Goal: Task Accomplishment & Management: Manage account settings

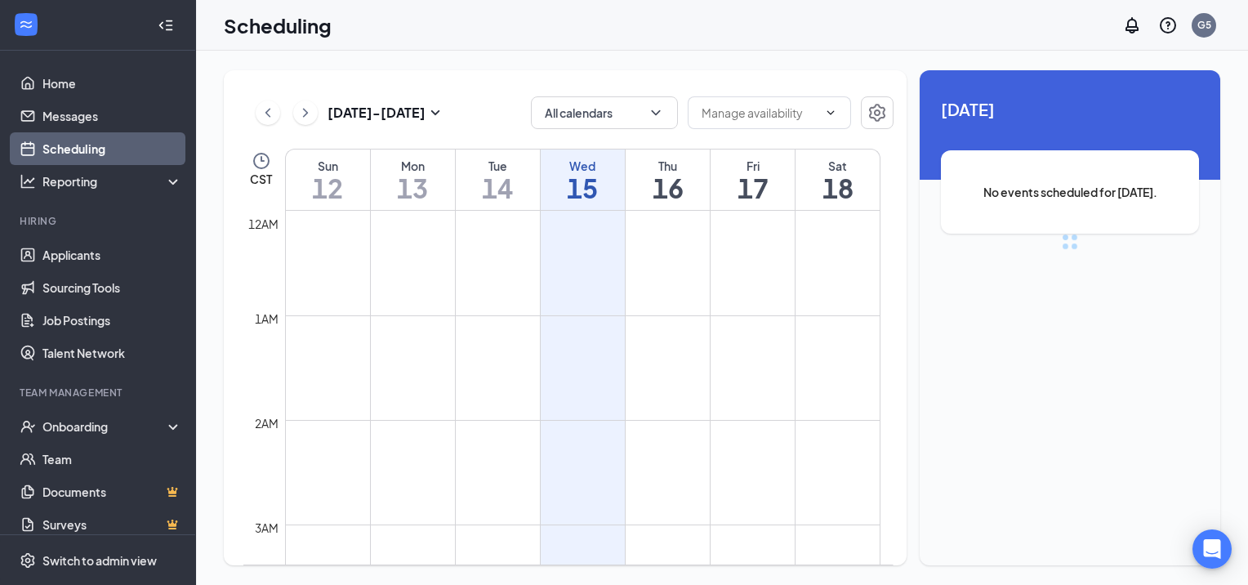
scroll to position [803, 0]
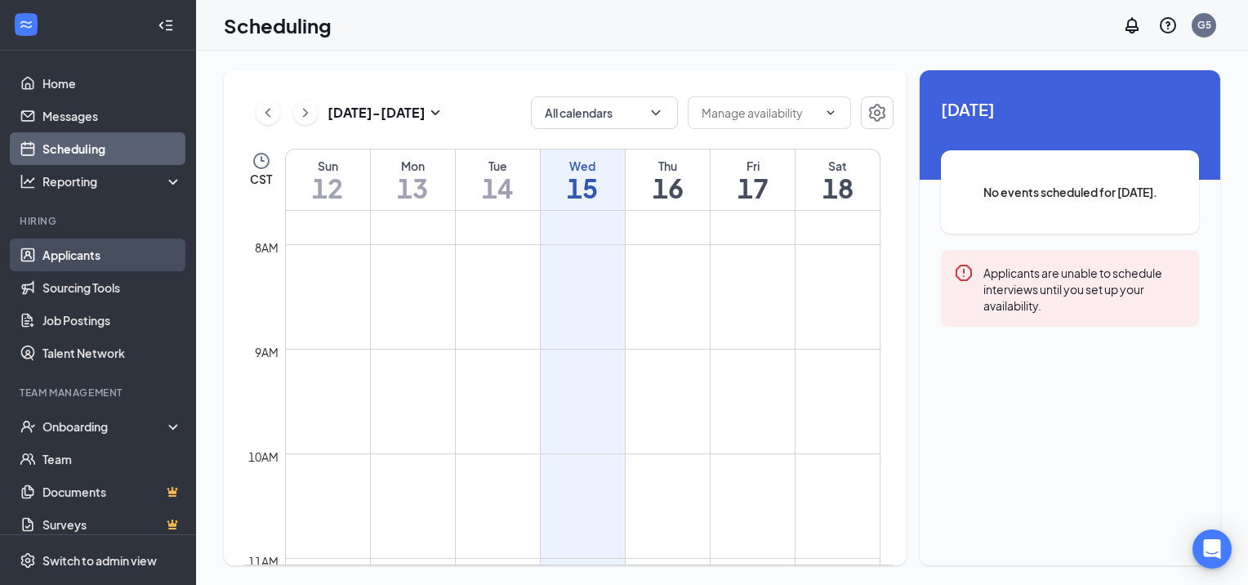
click at [69, 244] on link "Applicants" at bounding box center [112, 255] width 140 height 33
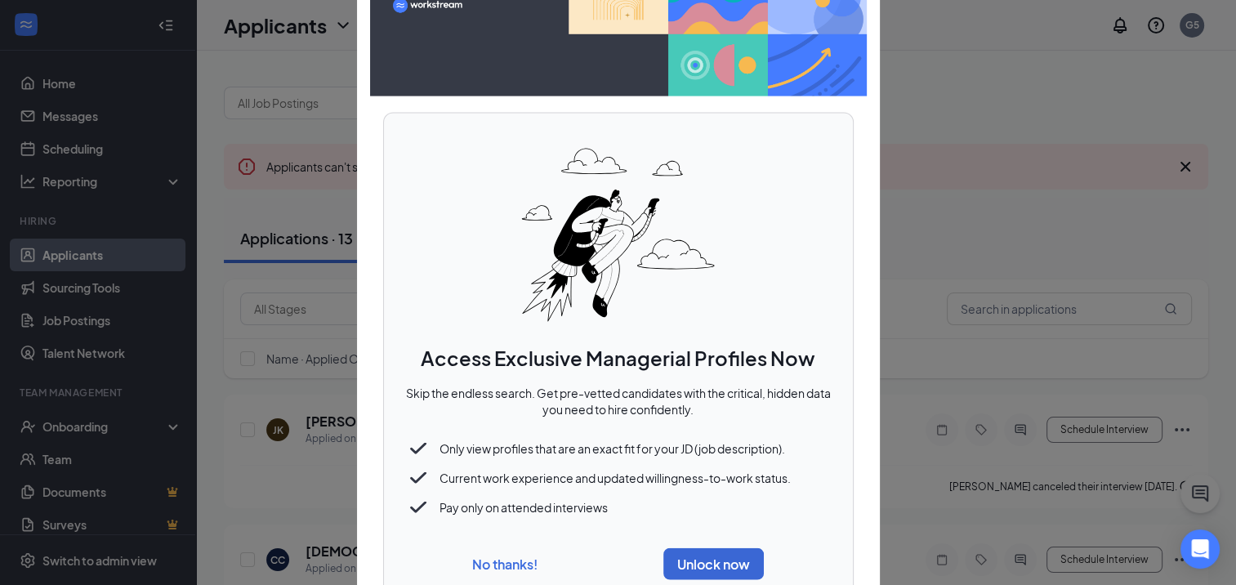
click at [543, 571] on div "No thanks! Unlock now" at bounding box center [619, 563] width 430 height 45
click at [537, 568] on button "No thanks!" at bounding box center [504, 563] width 65 height 17
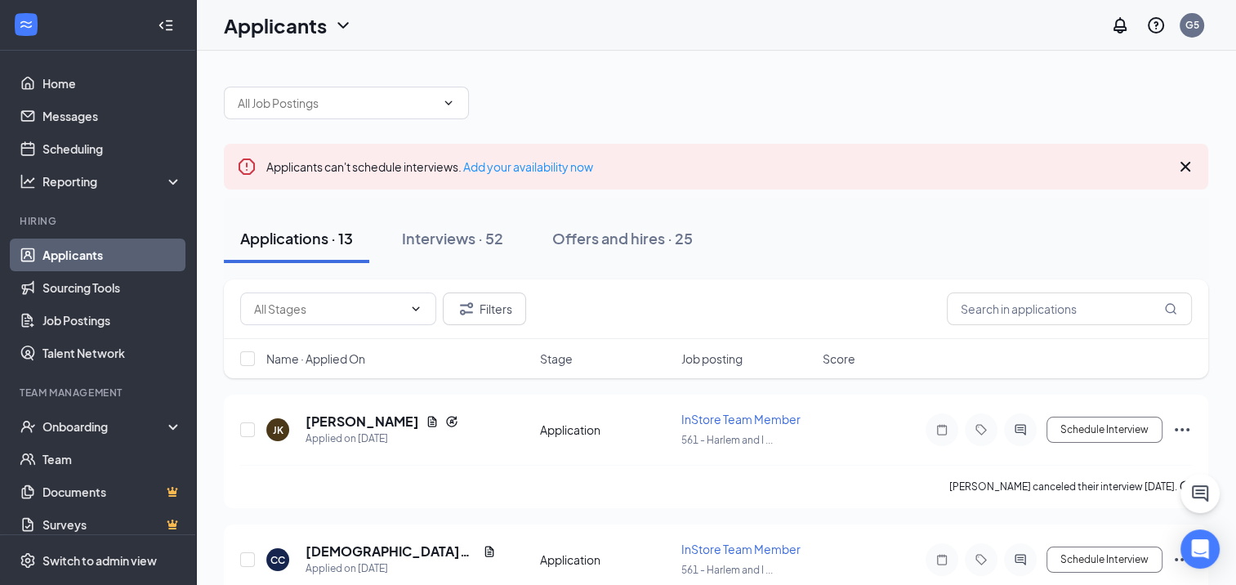
click at [1188, 169] on icon "Cross" at bounding box center [1186, 167] width 10 height 10
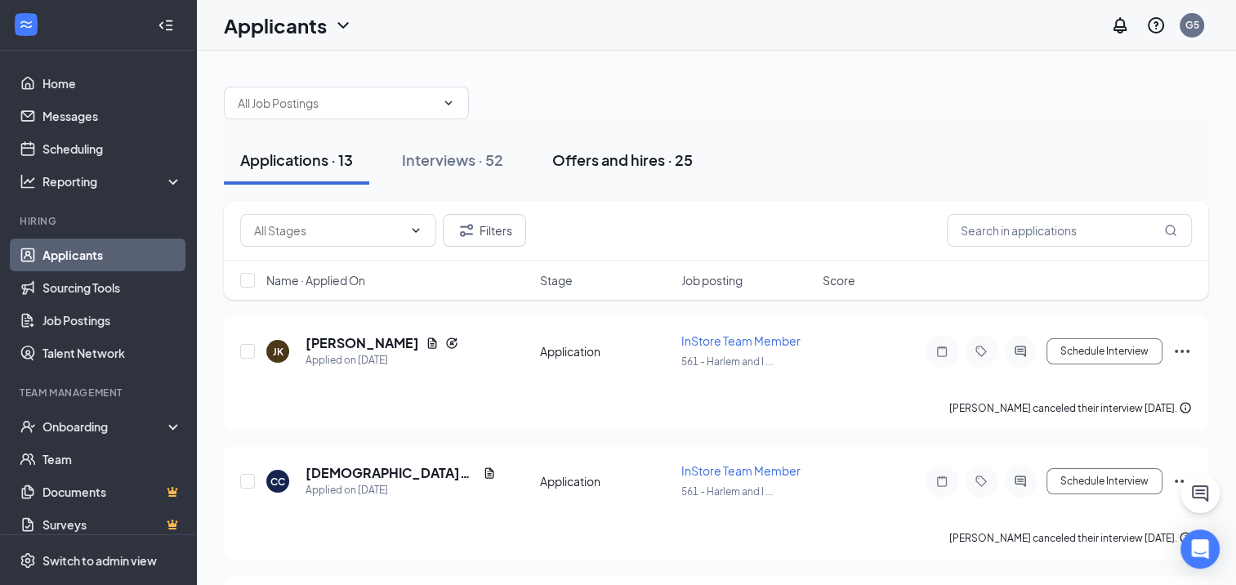
click at [582, 167] on div "Offers and hires · 25" at bounding box center [622, 160] width 141 height 20
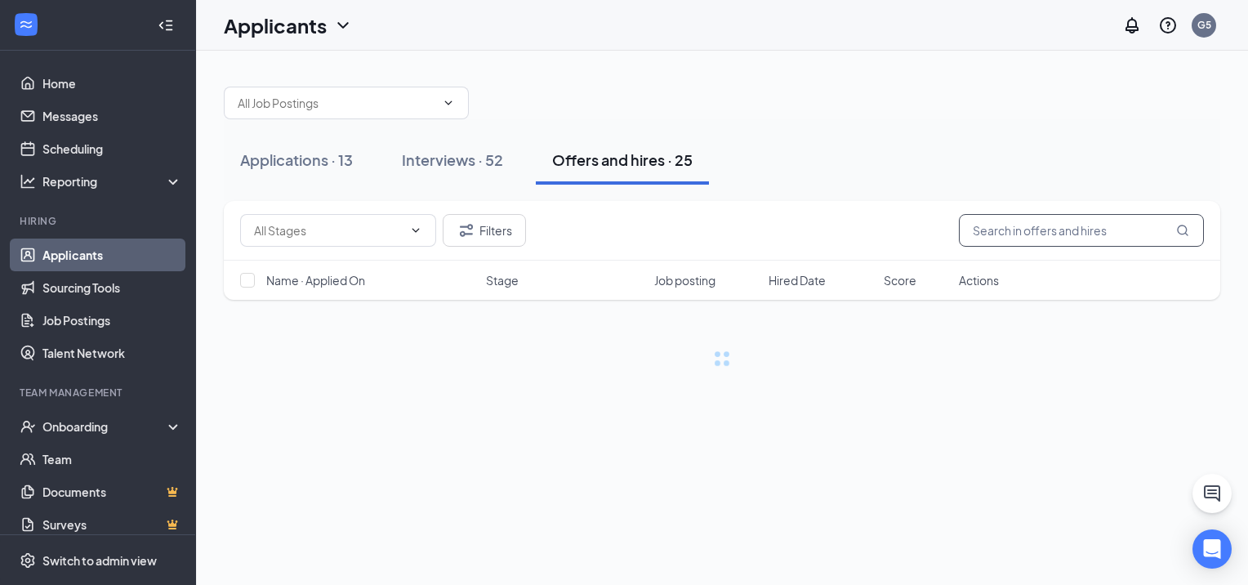
click at [1058, 234] on input "text" at bounding box center [1081, 230] width 245 height 33
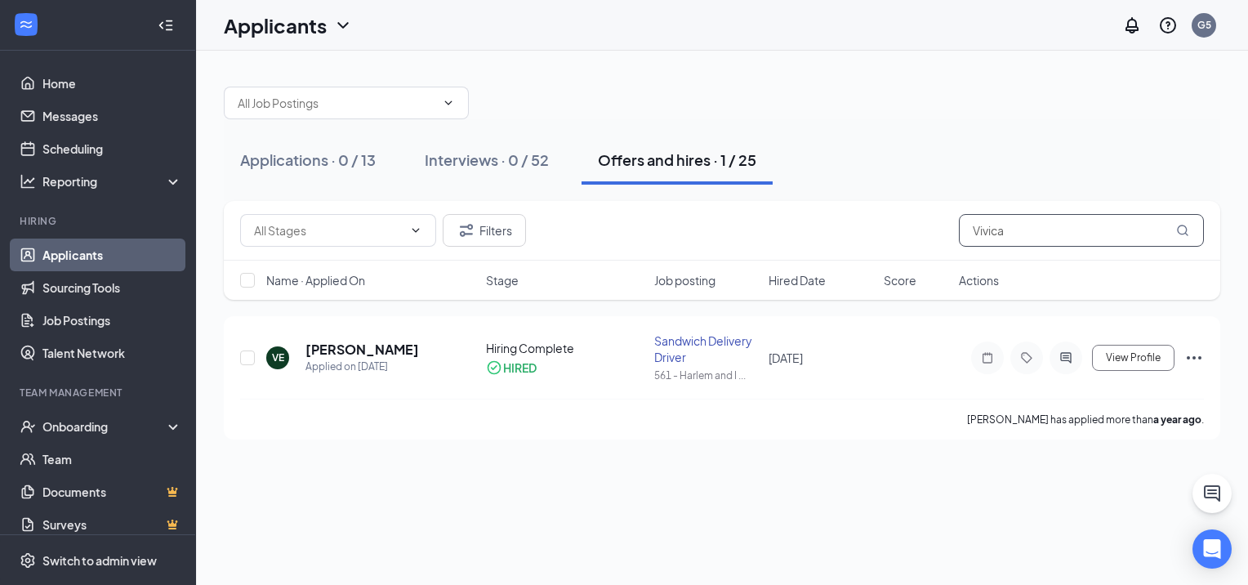
type input "Vivica"
